Goal: Task Accomplishment & Management: Manage account settings

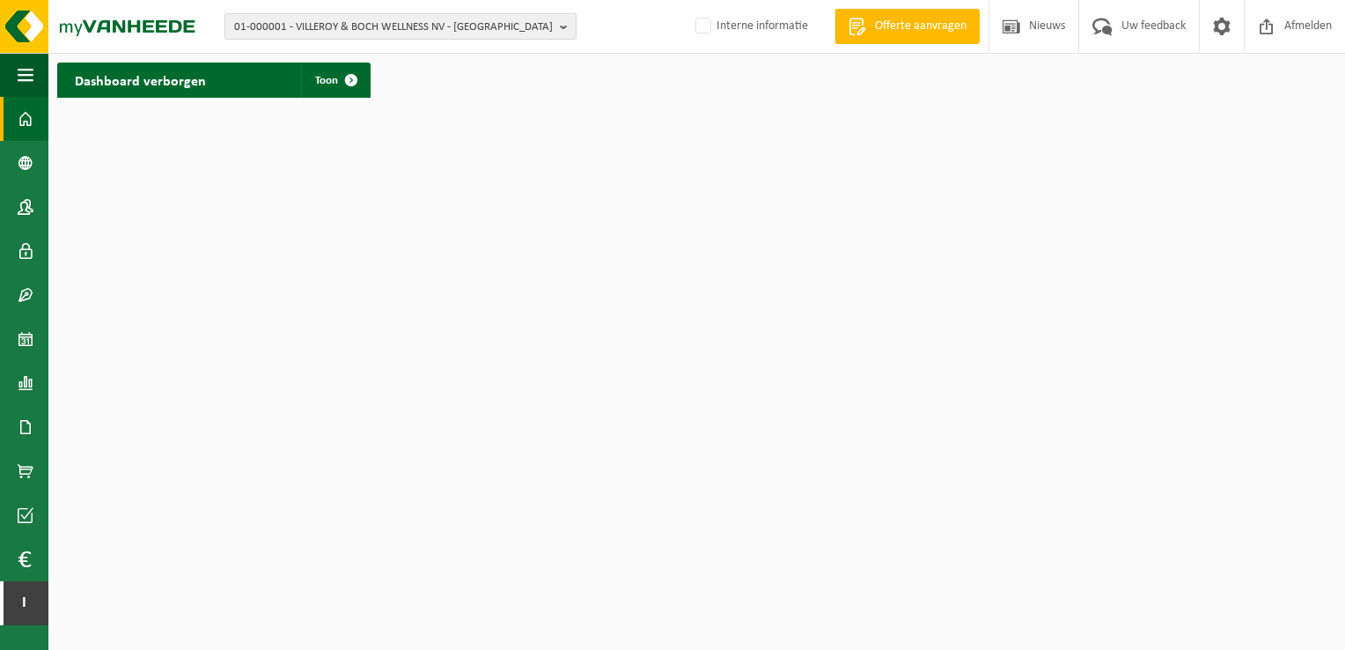
click at [345, 28] on span "01-000001 - VILLEROY & BOCH WELLNESS NV - [GEOGRAPHIC_DATA]" at bounding box center [393, 27] width 319 height 26
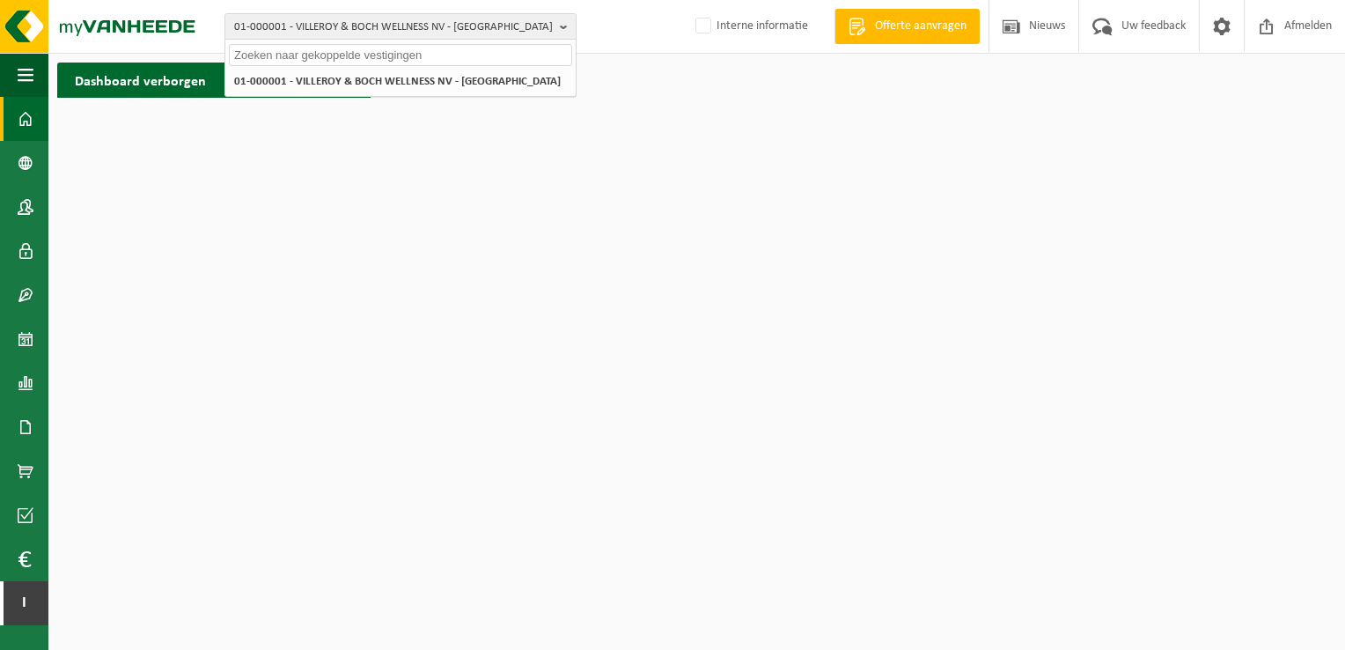
click at [338, 50] on input "text" at bounding box center [400, 55] width 343 height 22
paste input "10-804415"
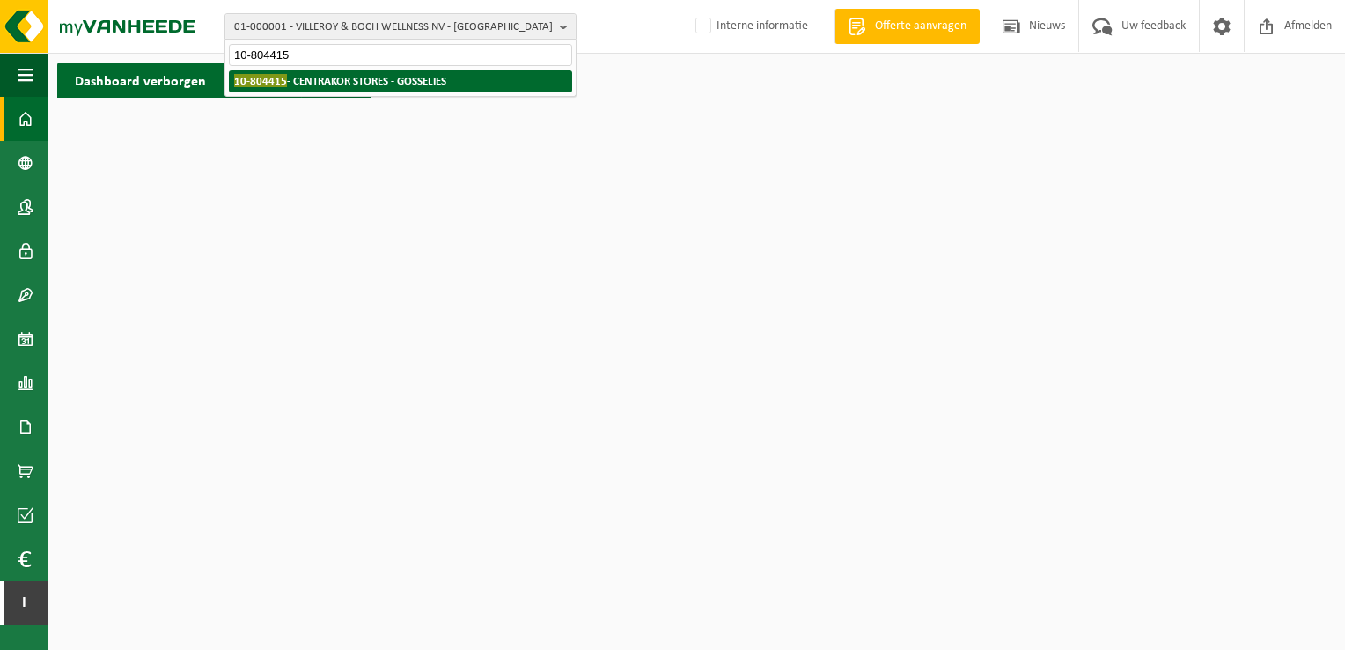
type input "10-804415"
drag, startPoint x: 348, startPoint y: 78, endPoint x: 365, endPoint y: 79, distance: 17.6
click at [349, 79] on strong "10-804415 - CENTRAKOR STORES - GOSSELIES" at bounding box center [340, 80] width 212 height 13
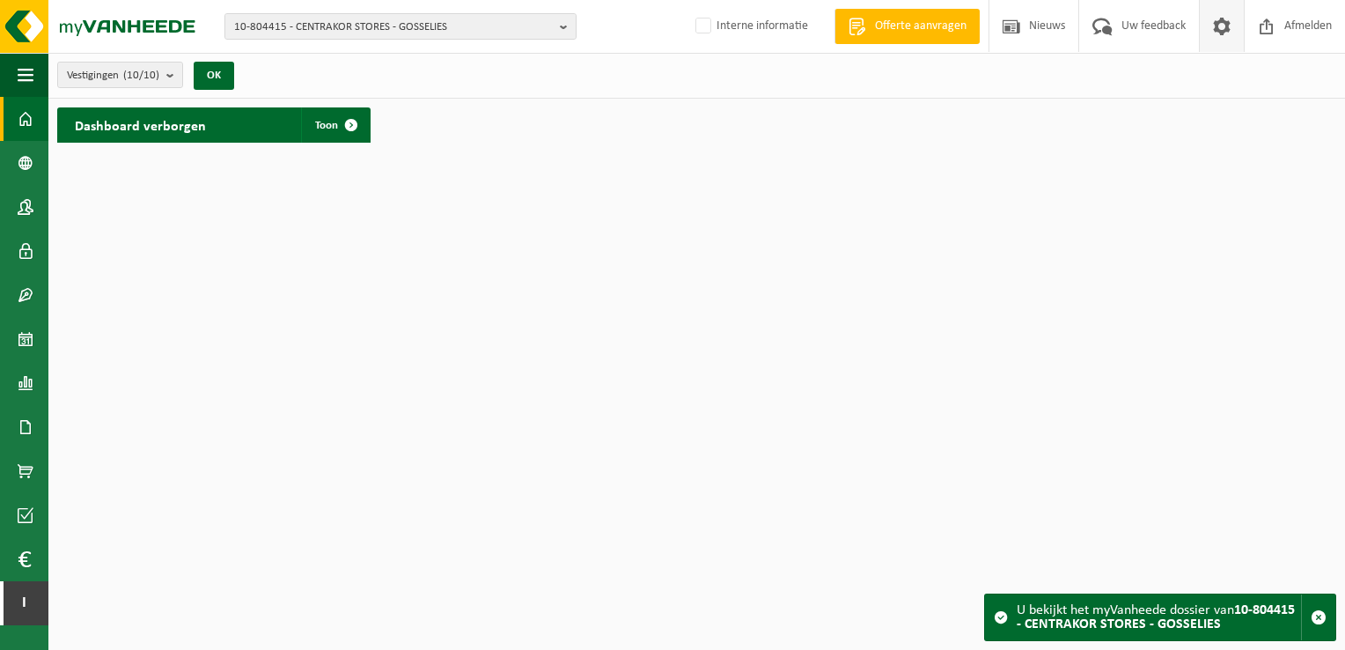
click at [1224, 30] on span at bounding box center [1222, 26] width 26 height 52
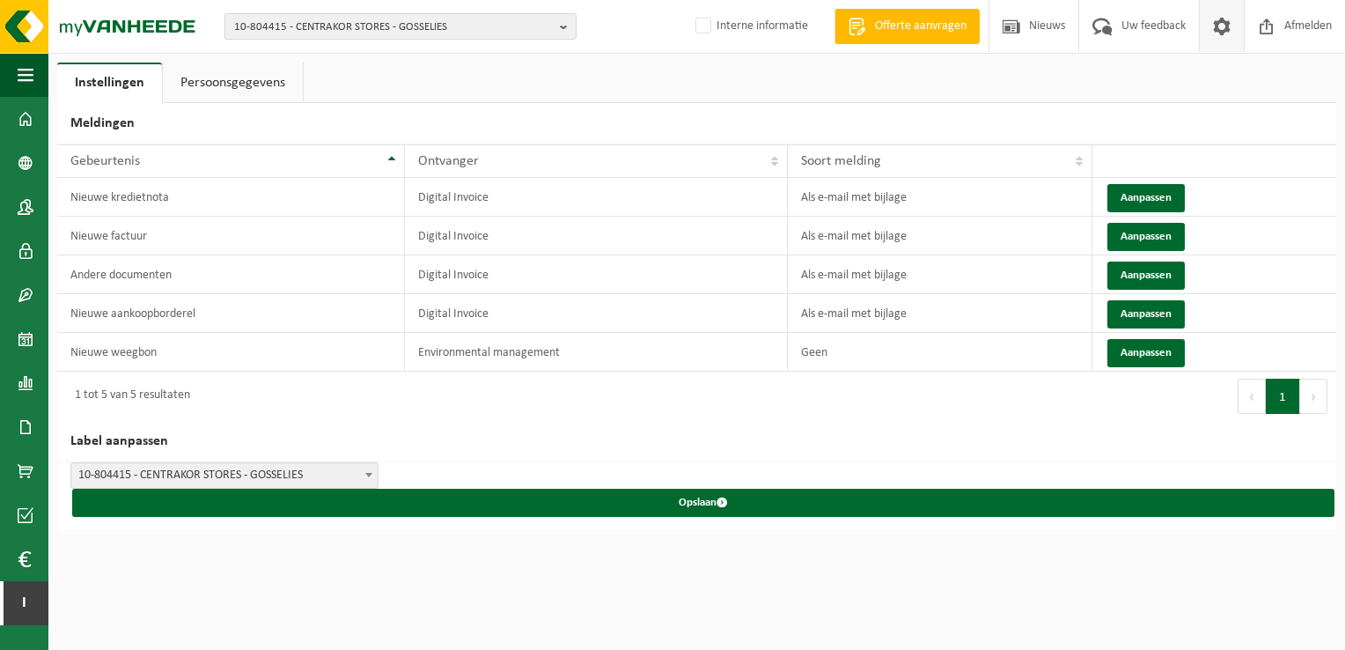
click at [338, 31] on span "10-804415 - CENTRAKOR STORES - GOSSELIES" at bounding box center [393, 27] width 319 height 26
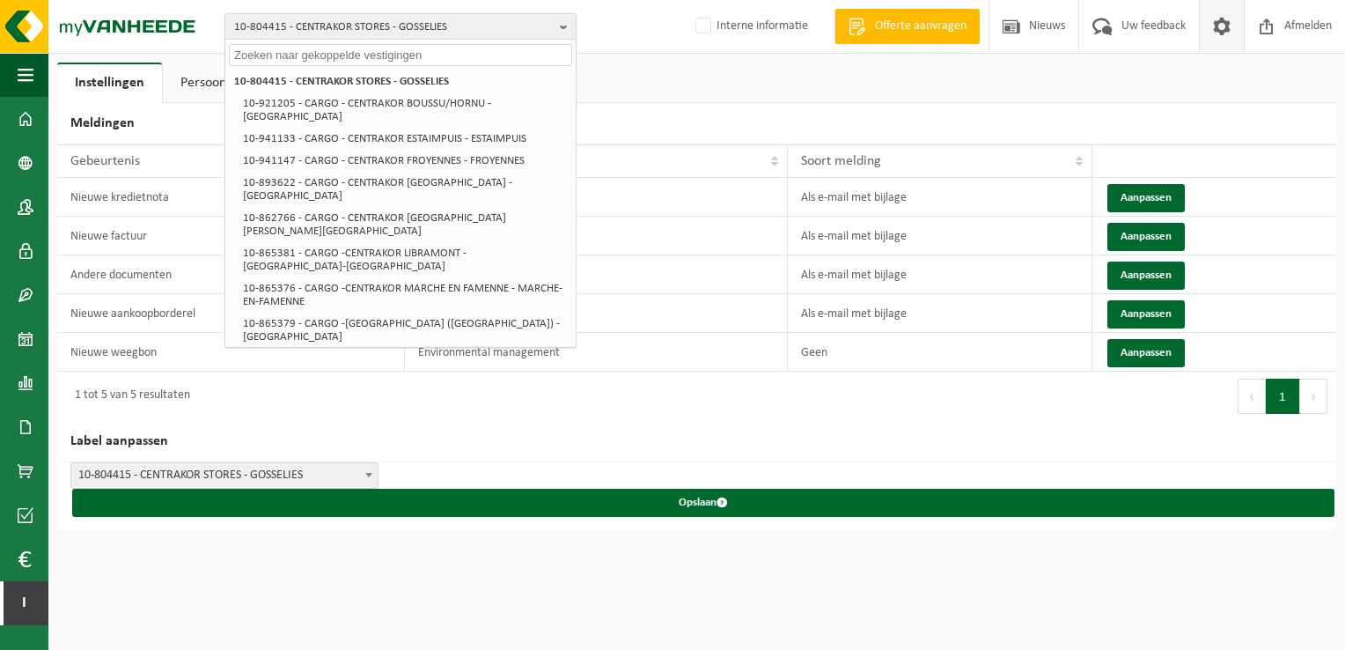
click at [329, 60] on input "text" at bounding box center [400, 55] width 343 height 22
paste input "10-863730"
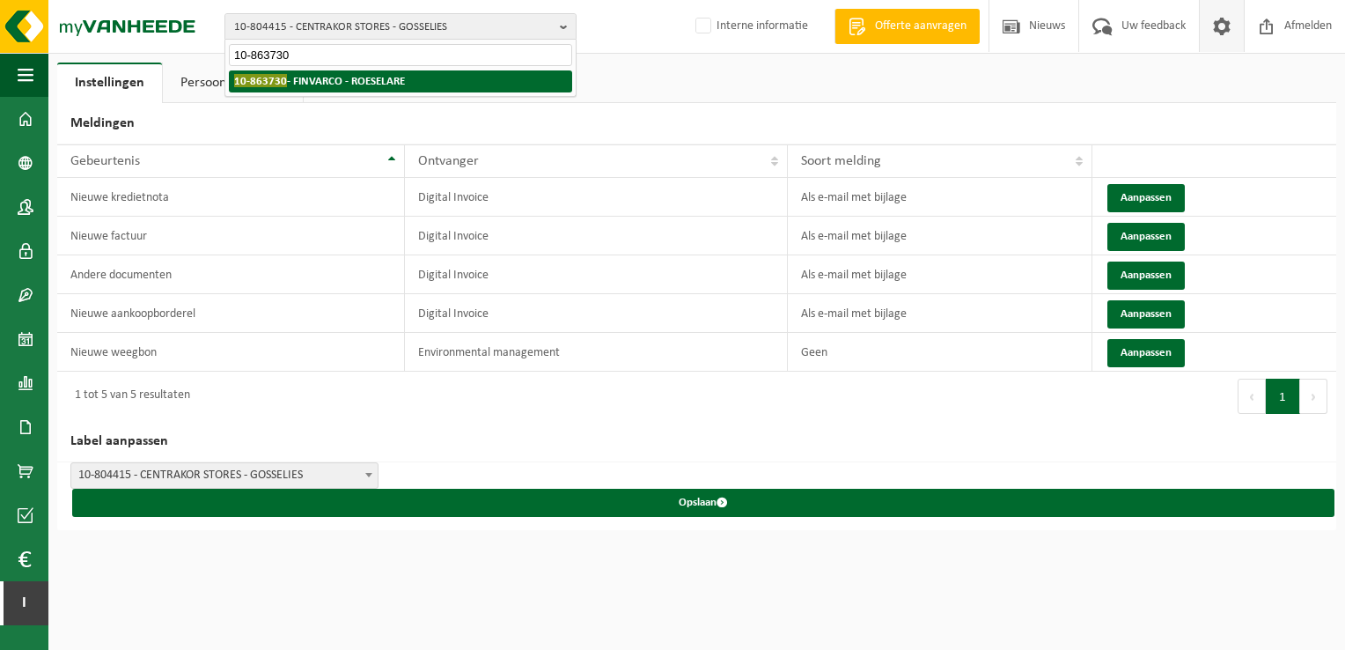
type input "10-863730"
click at [324, 80] on strong "10-863730 - FINVARCO - ROESELARE" at bounding box center [319, 80] width 171 height 13
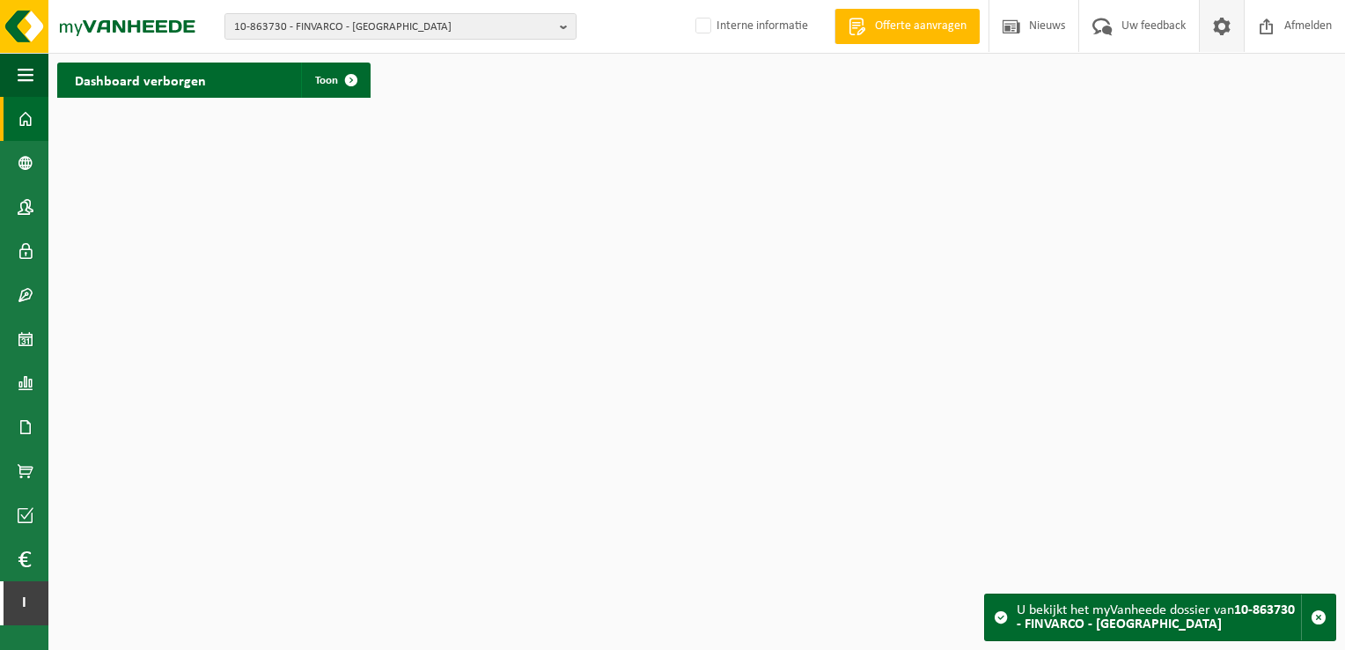
click at [1226, 23] on span at bounding box center [1222, 26] width 26 height 52
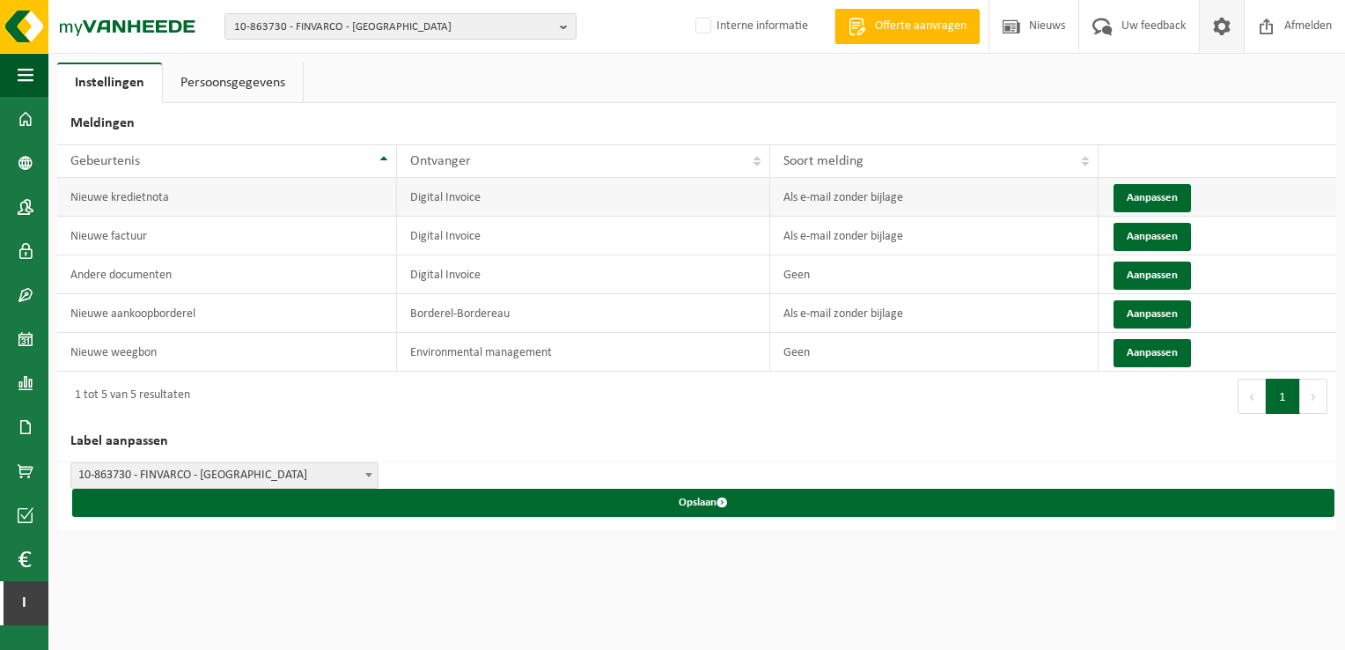
click at [1104, 195] on td "Aanpassen" at bounding box center [1218, 197] width 238 height 39
click at [1134, 194] on button "Aanpassen" at bounding box center [1152, 198] width 77 height 28
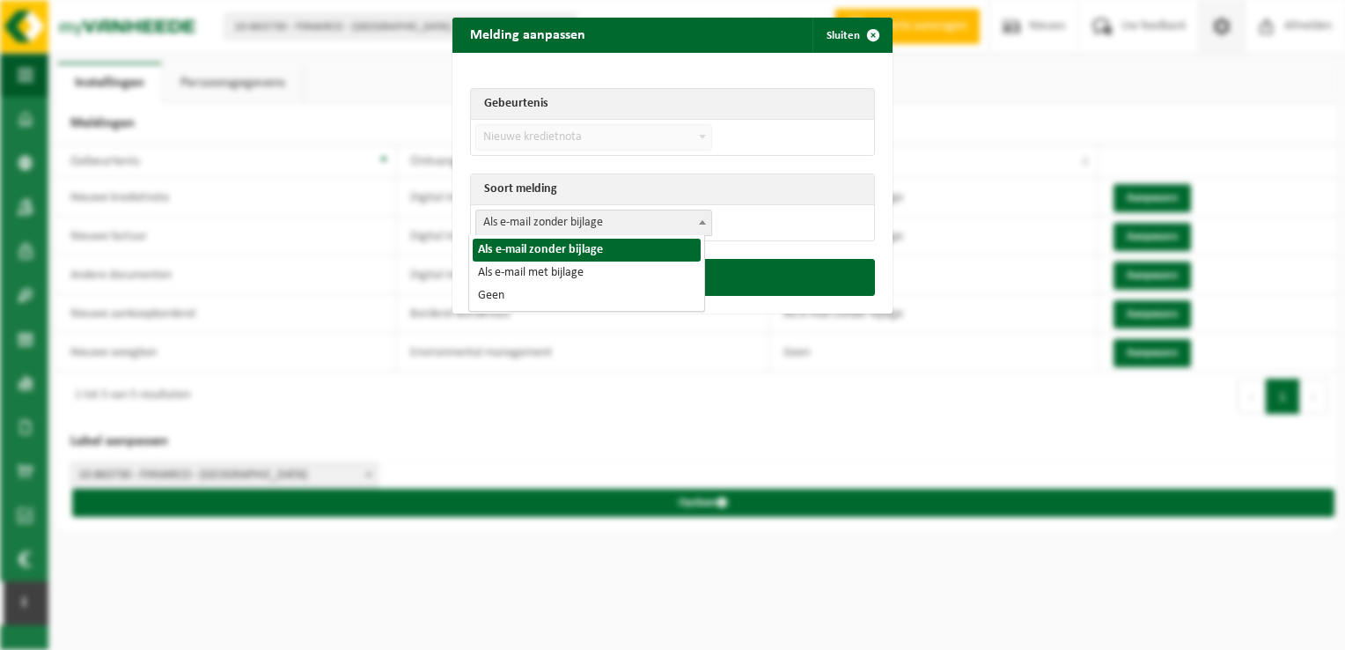
click at [641, 224] on span "Als e-mail zonder bijlage" at bounding box center [593, 222] width 235 height 25
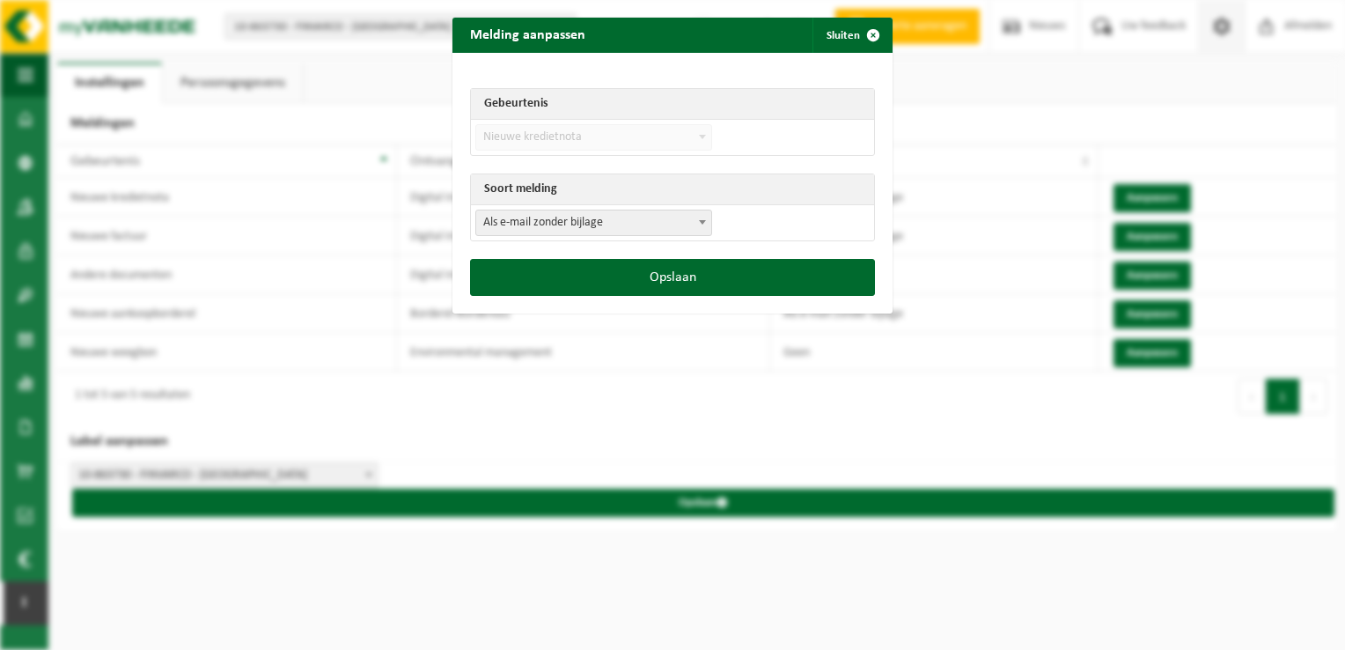
click at [650, 231] on span "Als e-mail zonder bijlage" at bounding box center [593, 222] width 235 height 25
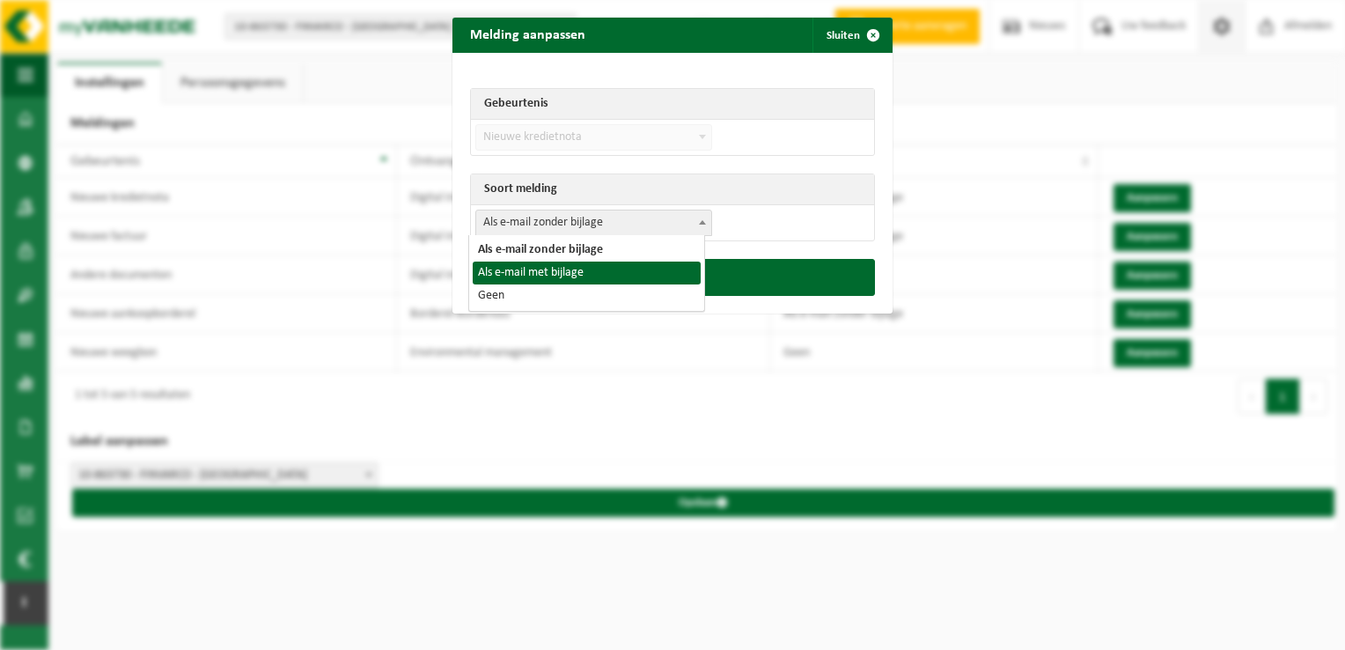
select select "3"
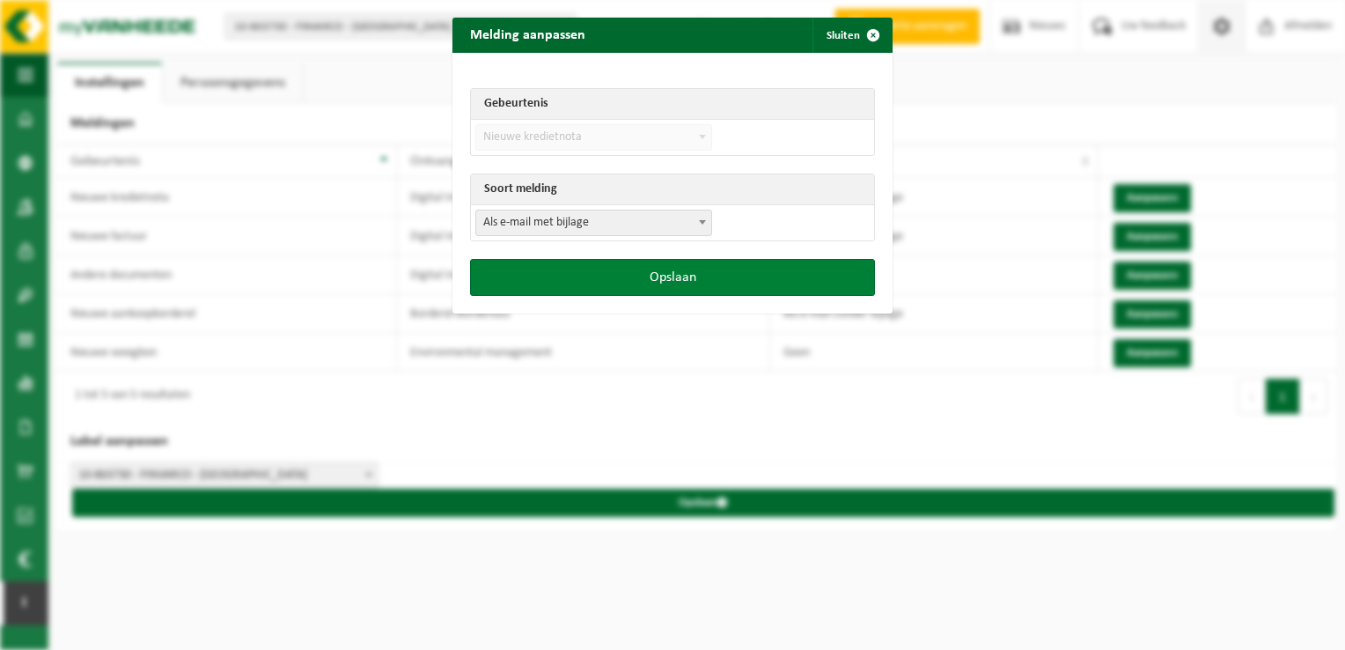
click at [669, 284] on button "Opslaan" at bounding box center [672, 277] width 405 height 37
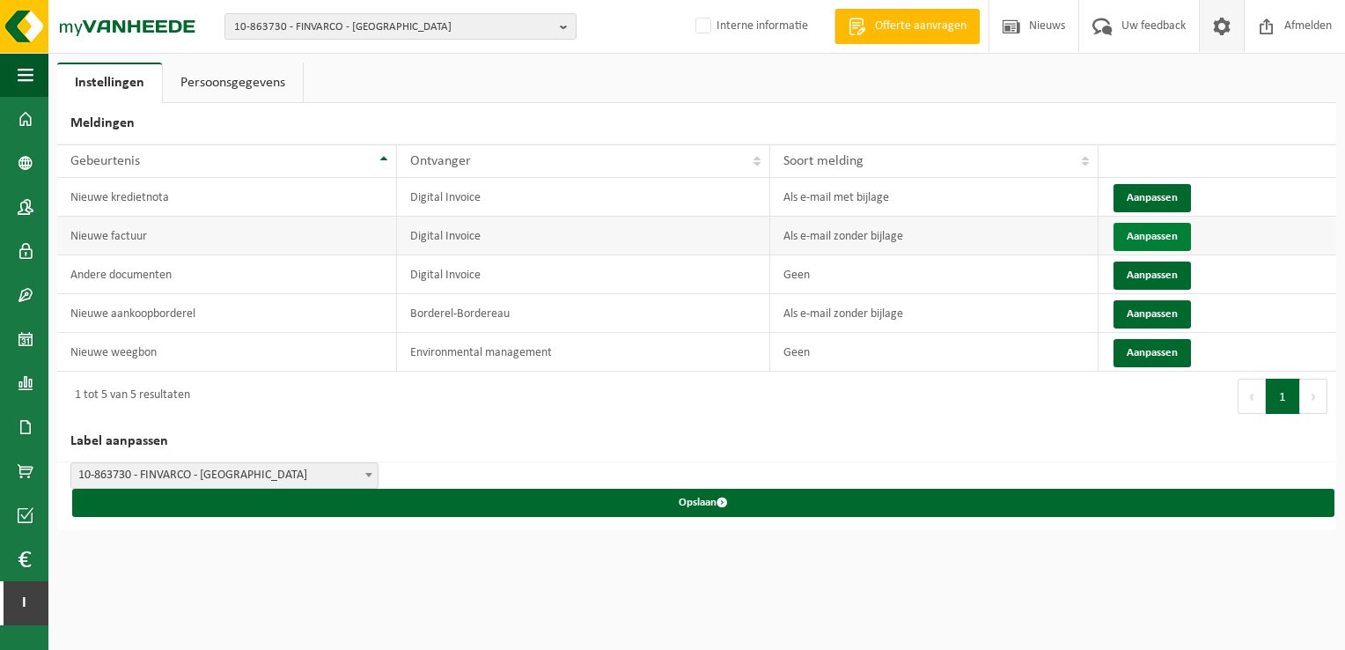
drag, startPoint x: 1144, startPoint y: 232, endPoint x: 1135, endPoint y: 232, distance: 8.8
click at [1142, 232] on button "Aanpassen" at bounding box center [1152, 237] width 77 height 28
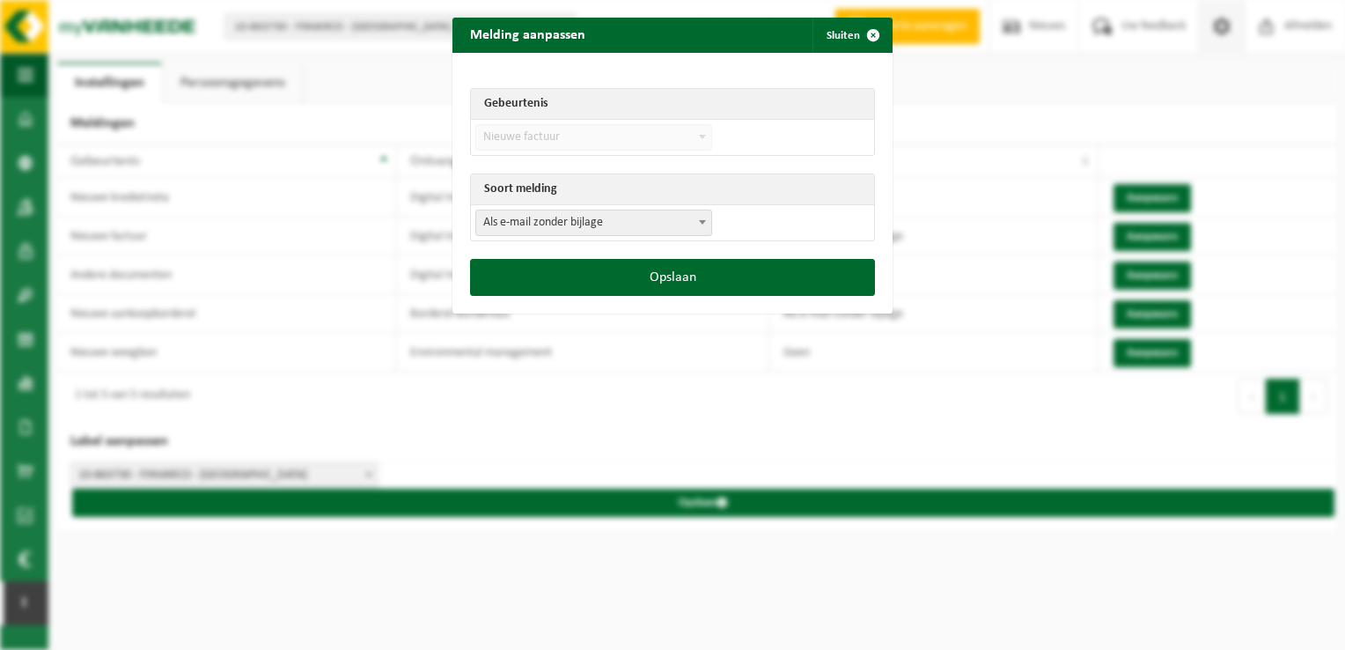
click at [602, 227] on span "Als e-mail zonder bijlage" at bounding box center [593, 222] width 235 height 25
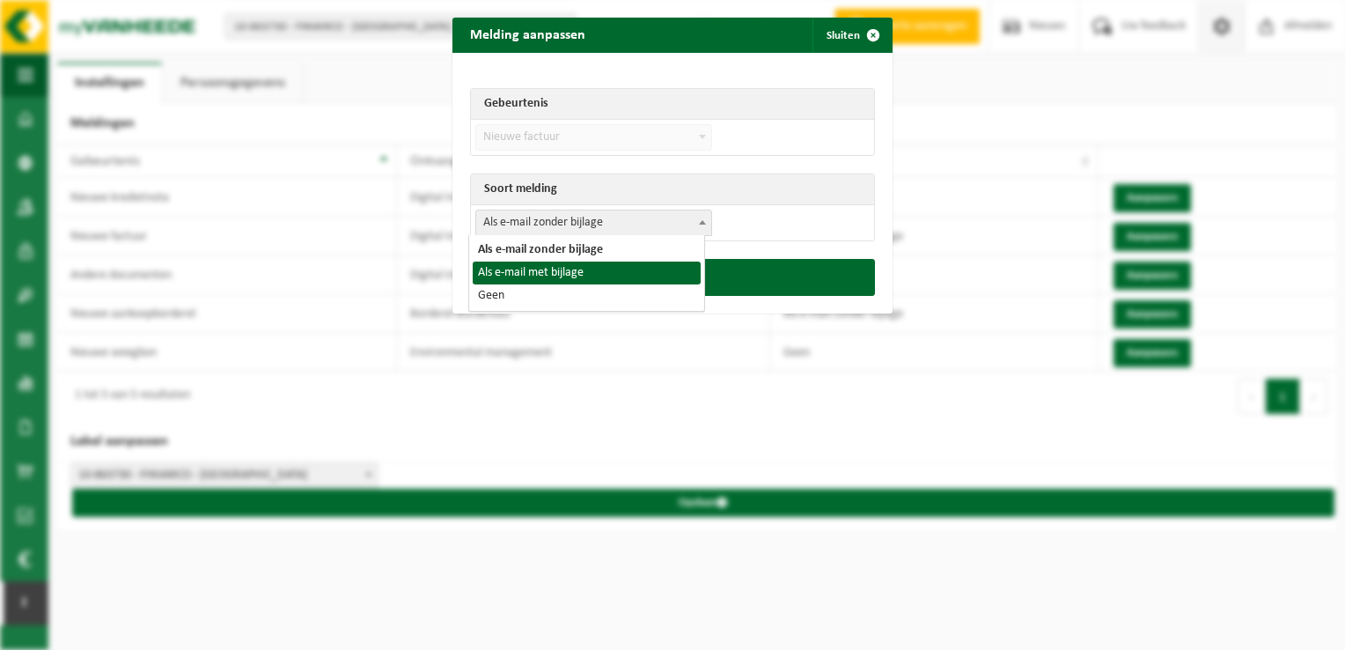
select select "3"
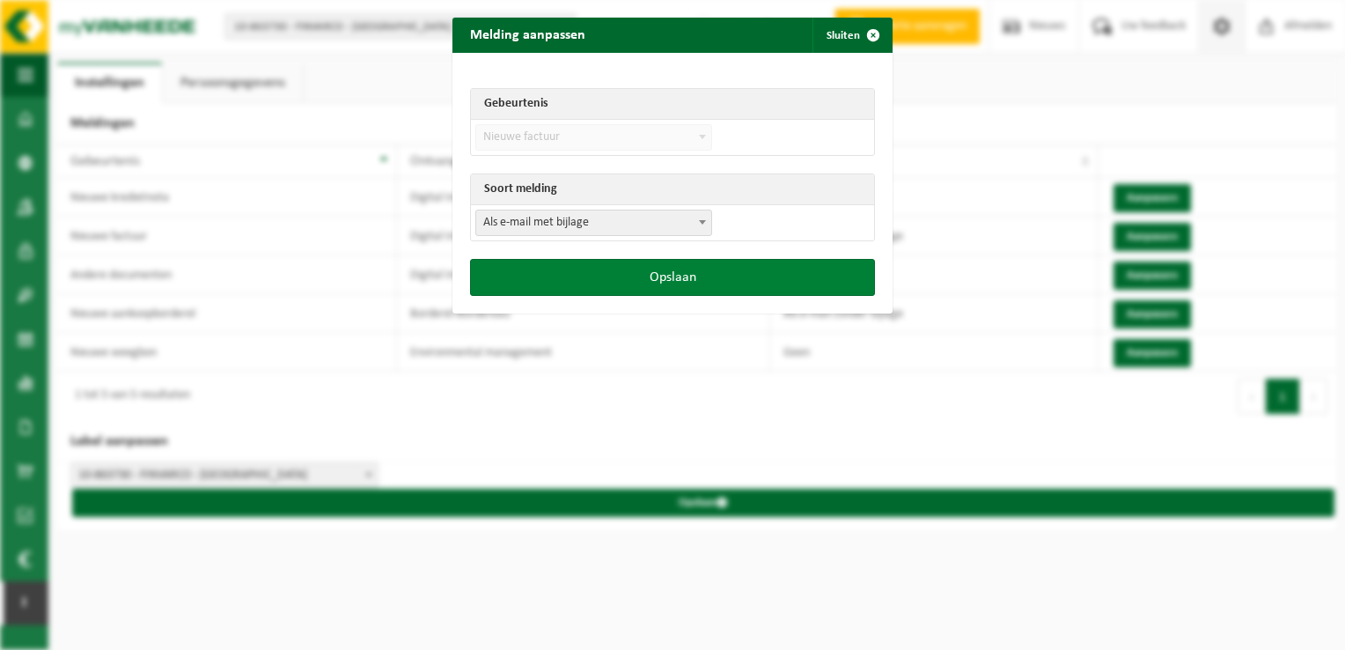
drag, startPoint x: 606, startPoint y: 282, endPoint x: 691, endPoint y: 293, distance: 86.2
click at [607, 283] on button "Opslaan" at bounding box center [672, 277] width 405 height 37
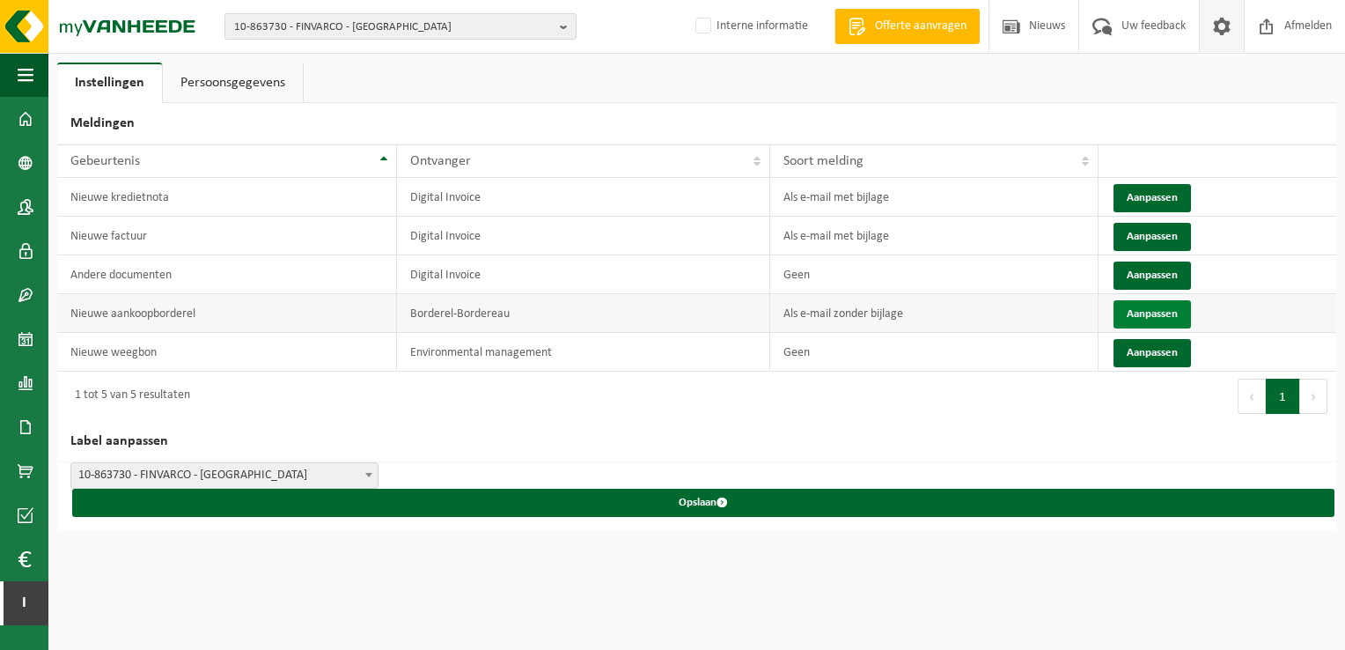
click at [1159, 313] on button "Aanpassen" at bounding box center [1152, 314] width 77 height 28
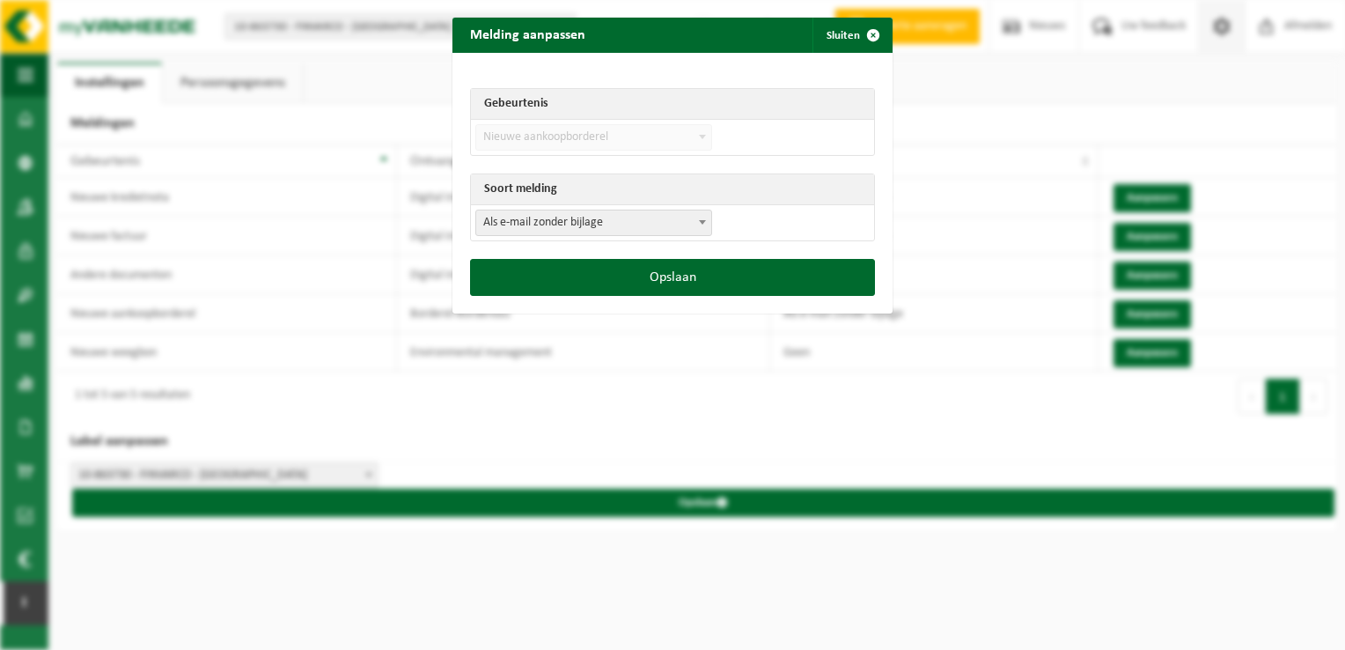
click at [602, 226] on span "Als e-mail zonder bijlage" at bounding box center [593, 222] width 235 height 25
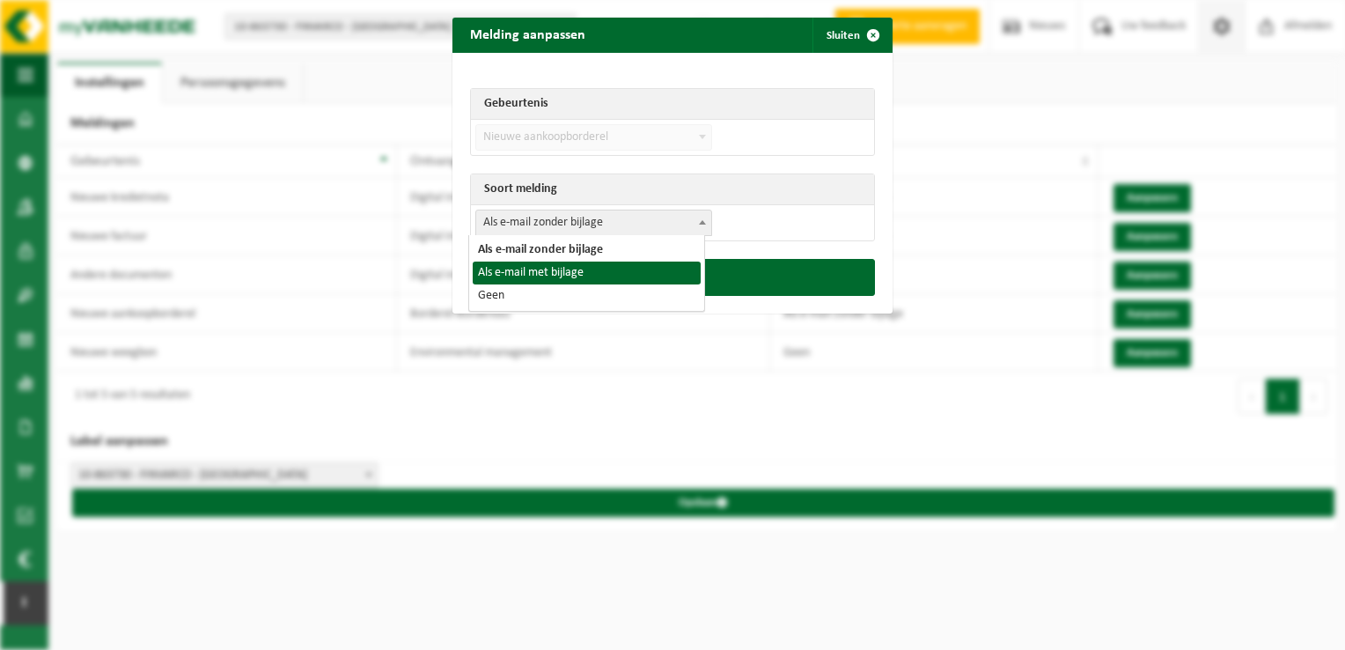
select select "3"
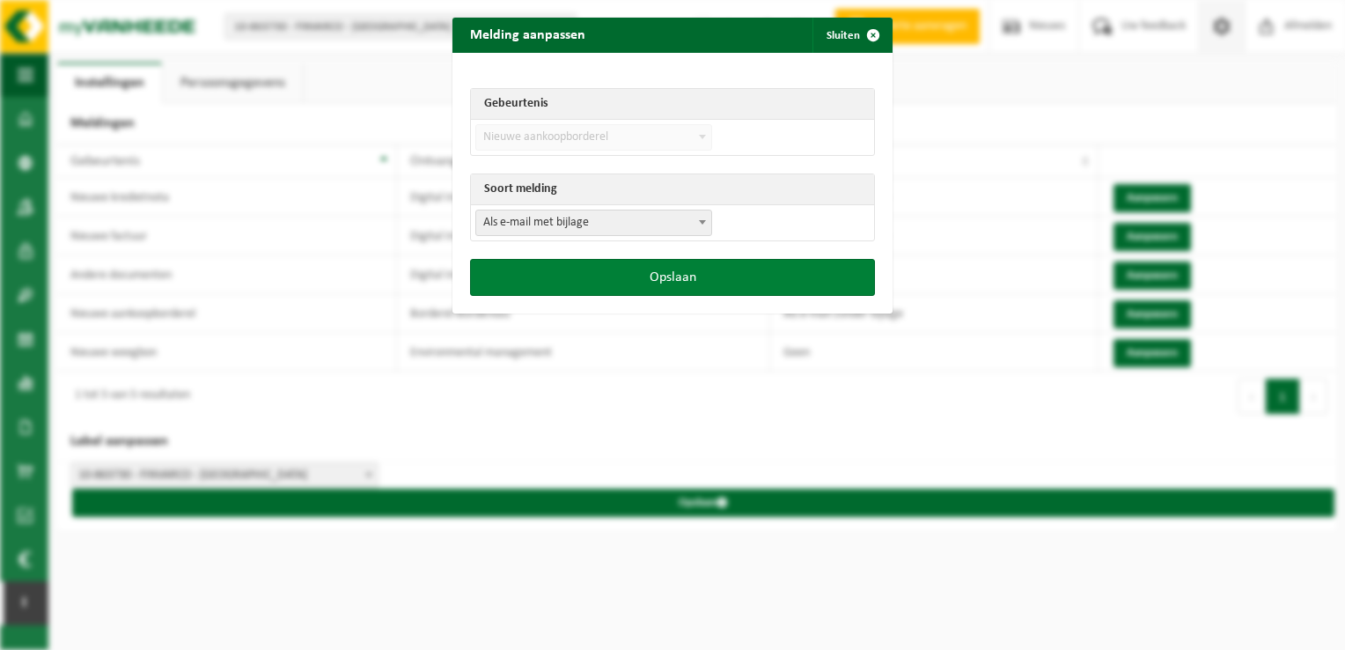
click at [649, 276] on button "Opslaan" at bounding box center [672, 277] width 405 height 37
